Goal: Find specific page/section: Find specific page/section

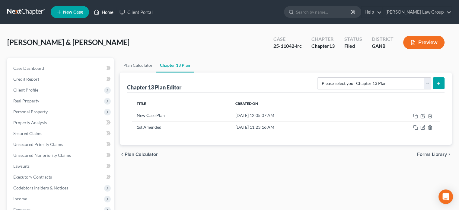
click at [104, 11] on link "Home" at bounding box center [104, 12] width 26 height 11
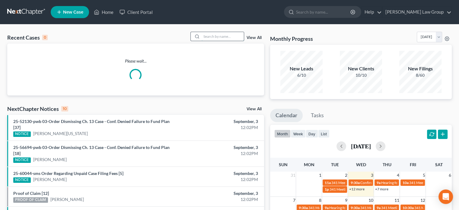
click at [222, 35] on input "search" at bounding box center [223, 36] width 42 height 9
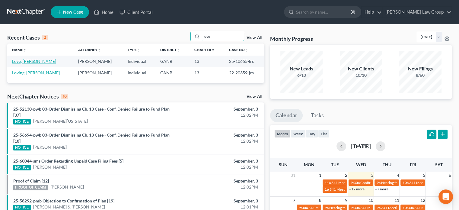
type input "love"
click at [32, 60] on link "Love, [PERSON_NAME]" at bounding box center [34, 61] width 44 height 5
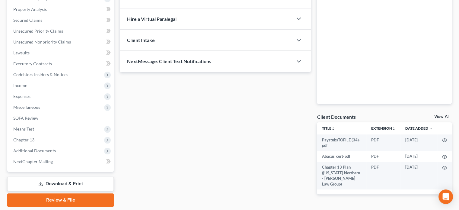
scroll to position [132, 0]
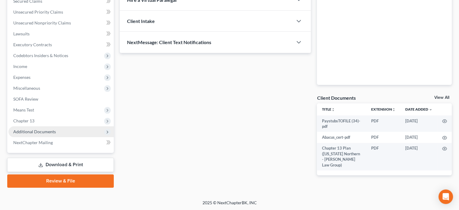
click at [44, 130] on span "Additional Documents" at bounding box center [34, 131] width 43 height 5
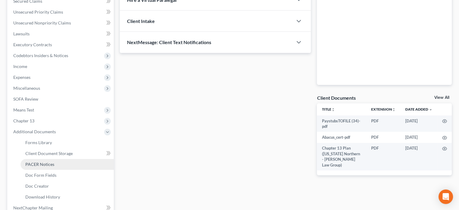
click at [49, 162] on span "PACER Notices" at bounding box center [39, 164] width 29 height 5
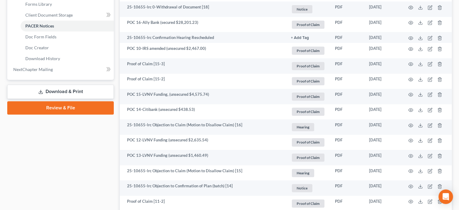
scroll to position [272, 0]
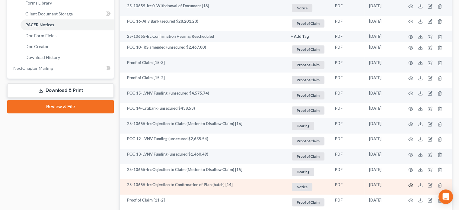
click at [413, 185] on icon "button" at bounding box center [411, 185] width 5 height 5
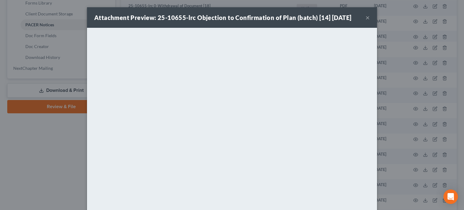
click at [367, 17] on button "×" at bounding box center [367, 17] width 4 height 7
